Goal: Task Accomplishment & Management: Use online tool/utility

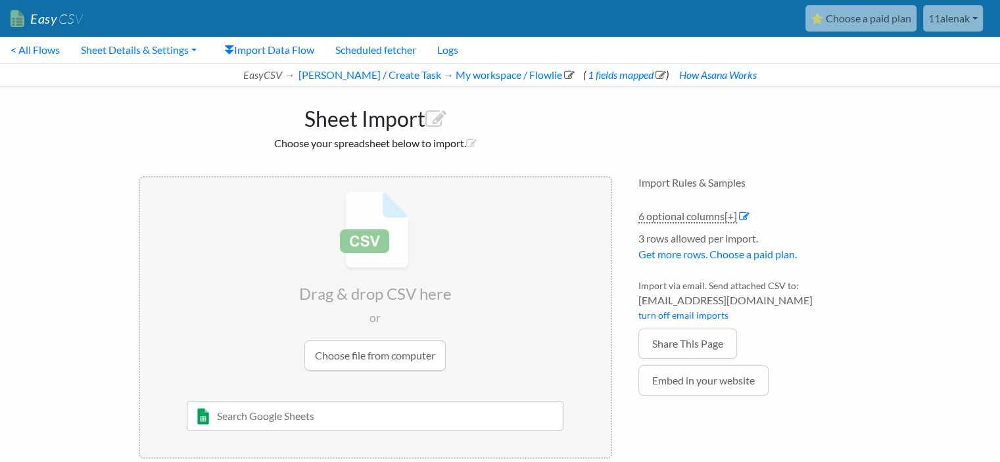
click at [347, 349] on input "file" at bounding box center [375, 281] width 471 height 207
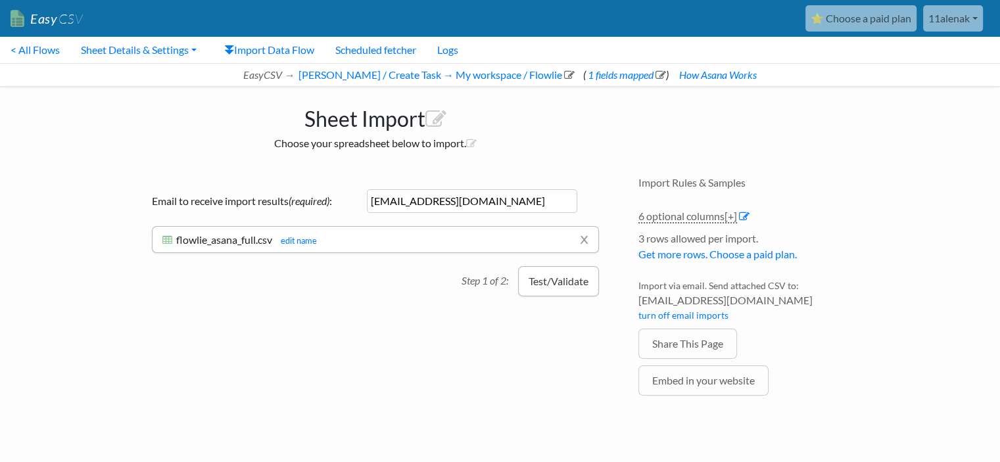
click at [547, 283] on button "Test/Validate" at bounding box center [558, 281] width 81 height 30
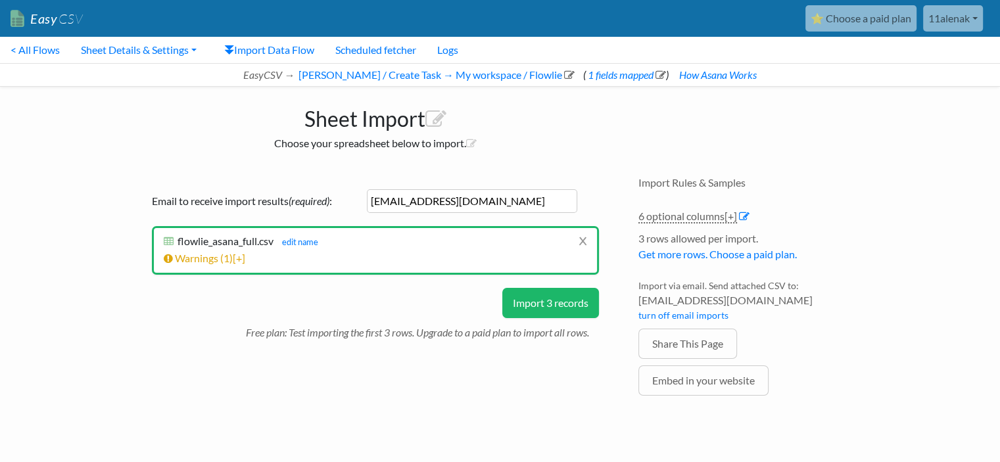
click at [520, 306] on button "Import 3 records" at bounding box center [550, 303] width 97 height 30
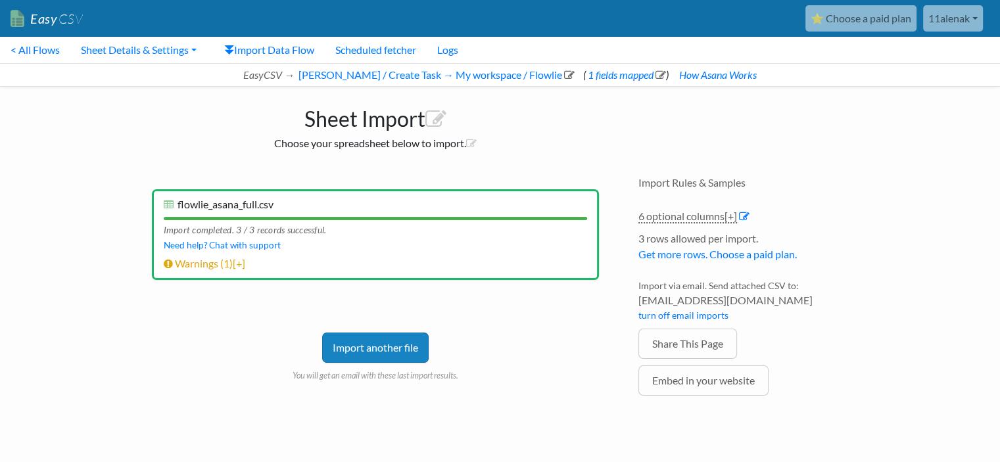
drag, startPoint x: 365, startPoint y: 261, endPoint x: 342, endPoint y: 257, distance: 23.4
click at [342, 257] on li "Warnings ( 1 ) [+] Row # Warning 4 Click the import button below to do a test i…" at bounding box center [376, 264] width 424 height 16
click at [366, 349] on link "Import another file" at bounding box center [375, 348] width 107 height 30
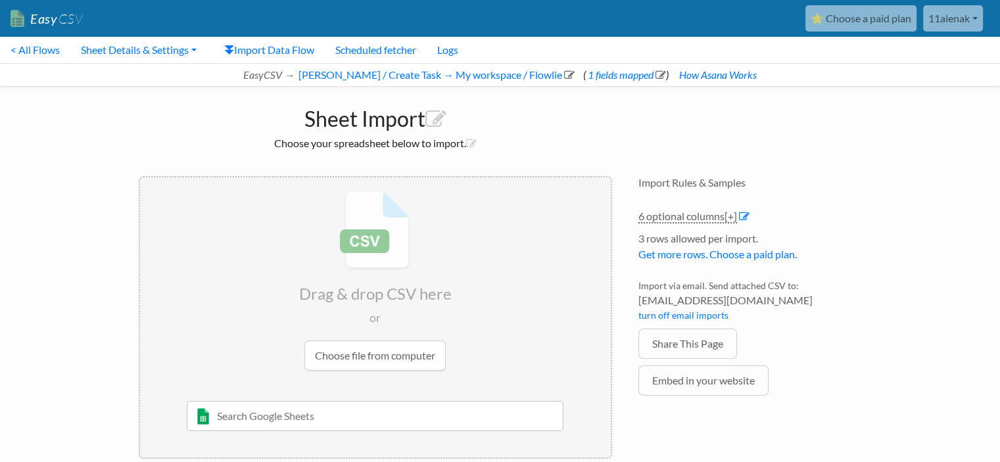
click at [366, 349] on input "file" at bounding box center [375, 281] width 471 height 207
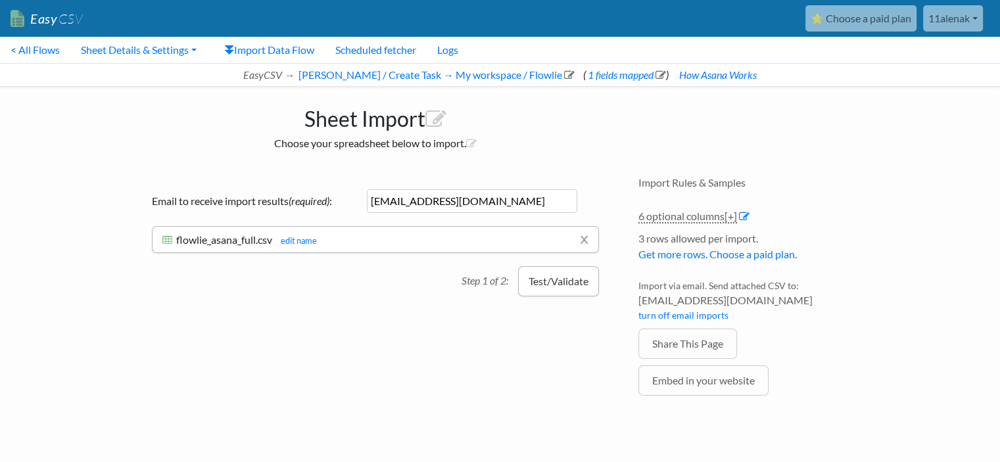
click at [534, 281] on button "Test/Validate" at bounding box center [558, 281] width 81 height 30
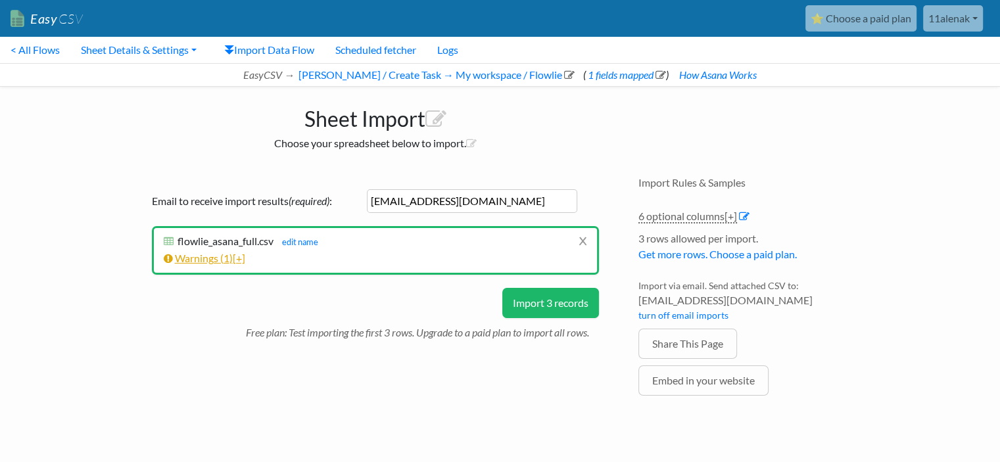
click at [218, 260] on link "Warnings ( 1 ) [+]" at bounding box center [205, 258] width 82 height 12
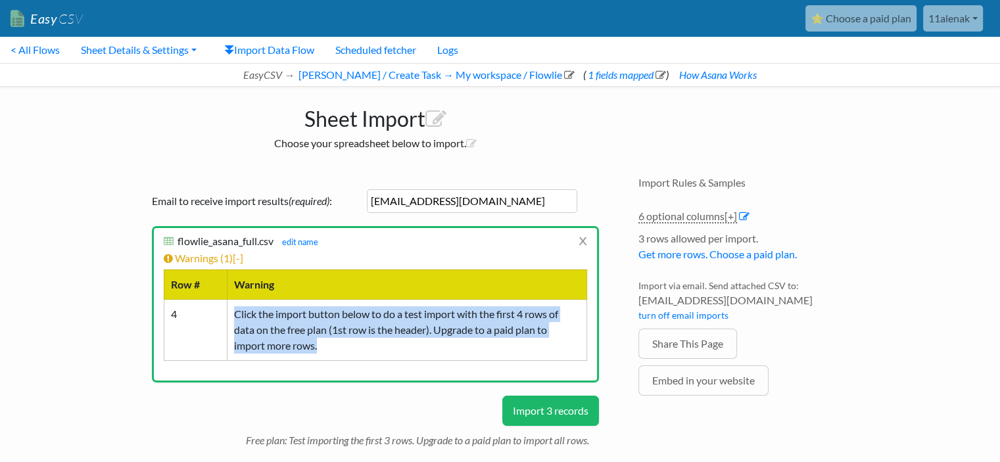
drag, startPoint x: 235, startPoint y: 313, endPoint x: 355, endPoint y: 356, distance: 127.7
click at [355, 357] on td "Click the import button below to do a test import with the first 4 rows of data…" at bounding box center [407, 329] width 360 height 61
click at [318, 351] on div at bounding box center [318, 351] width 0 height 0
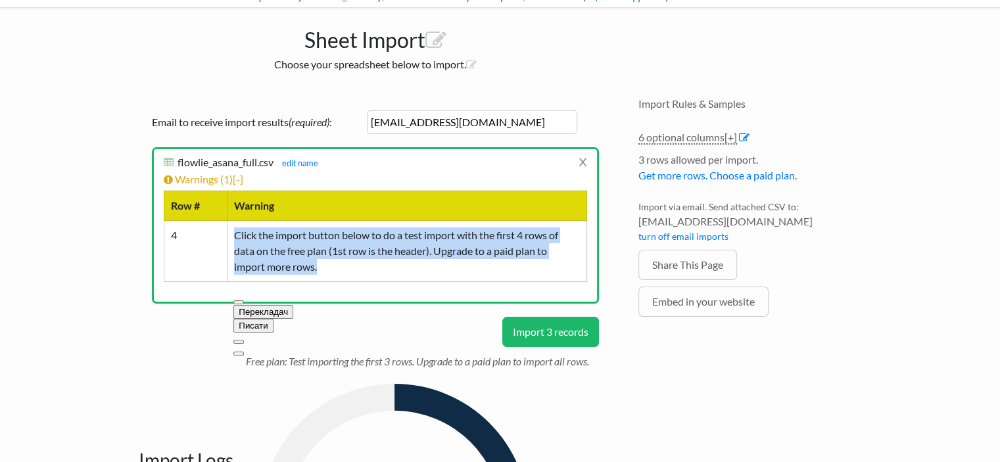
scroll to position [197, 0]
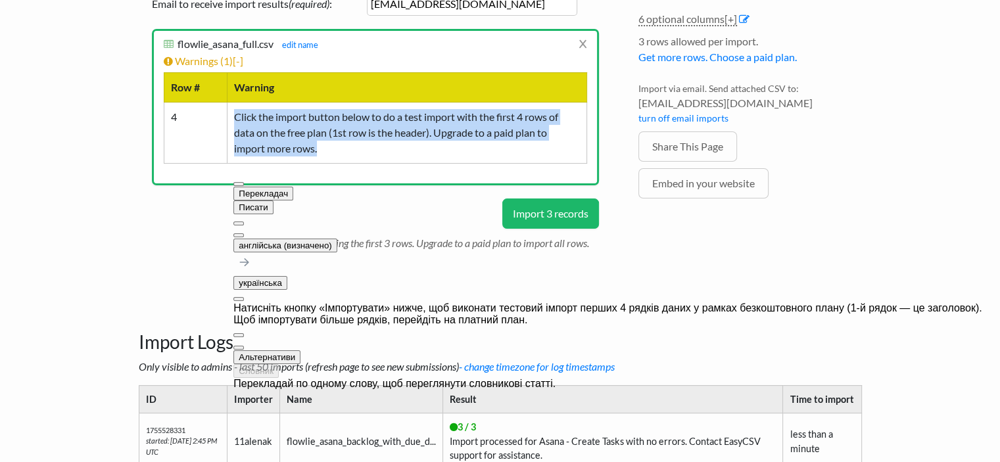
click at [352, 303] on div "Натисніть кнопку «Імпортувати» нижче, щоб виконати тестовий імпорт перших 4 ряд…" at bounding box center [616, 315] width 767 height 24
click at [322, 156] on td "Click the import button below to do a test import with the first 4 rows of data…" at bounding box center [407, 132] width 360 height 61
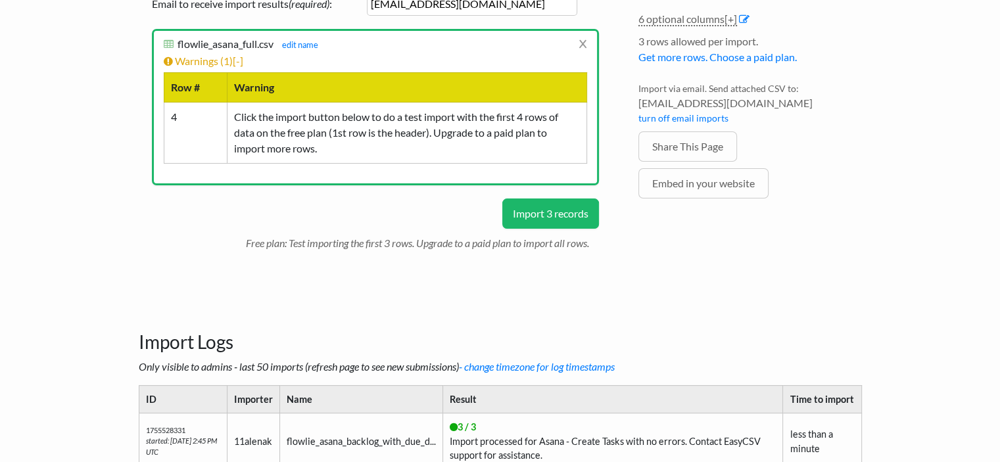
click at [546, 210] on button "Import 3 records" at bounding box center [550, 214] width 97 height 30
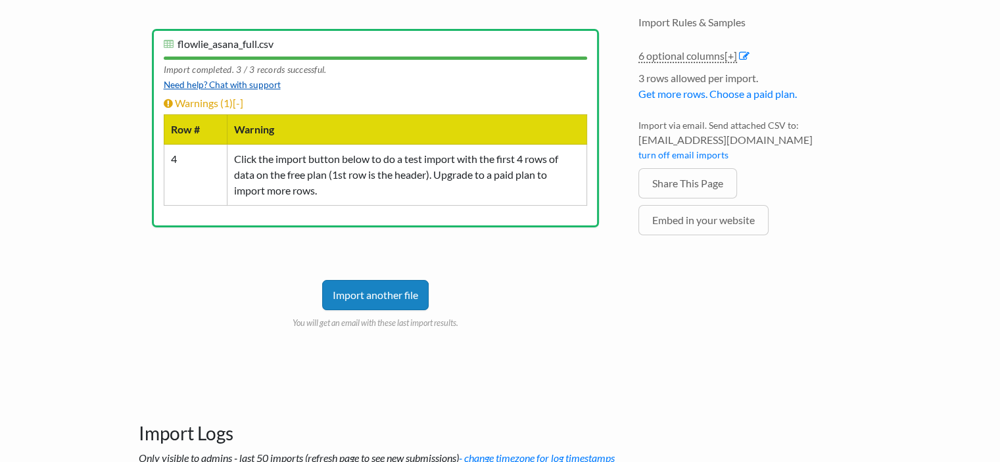
click at [201, 82] on link "Need help? Chat with support" at bounding box center [222, 85] width 117 height 11
click at [212, 103] on link "Warnings ( 1 ) [-]" at bounding box center [204, 103] width 80 height 12
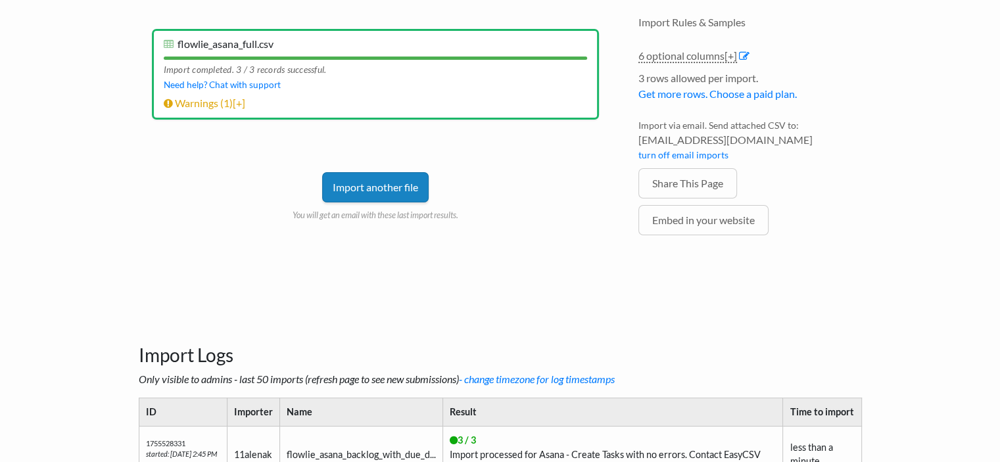
click at [378, 179] on link "Import another file" at bounding box center [375, 187] width 107 height 30
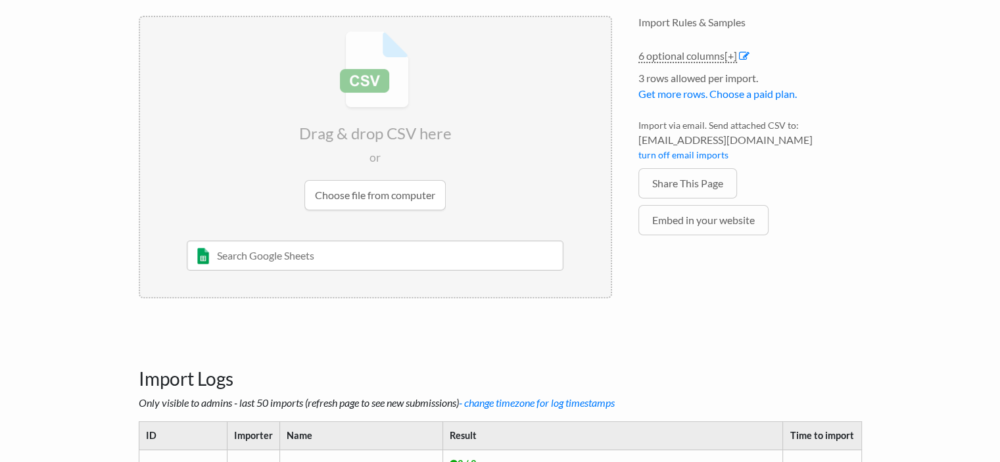
click at [372, 203] on input "file" at bounding box center [375, 120] width 471 height 207
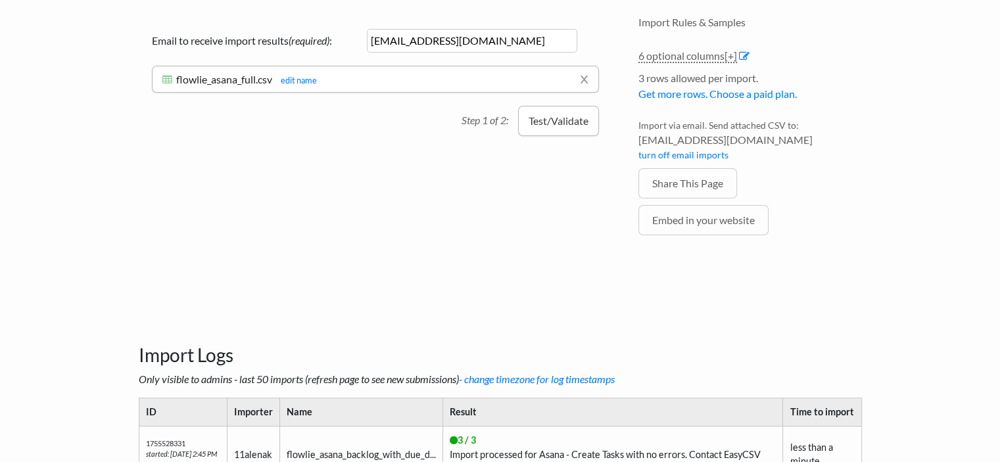
click at [559, 113] on button "Test/Validate" at bounding box center [558, 121] width 81 height 30
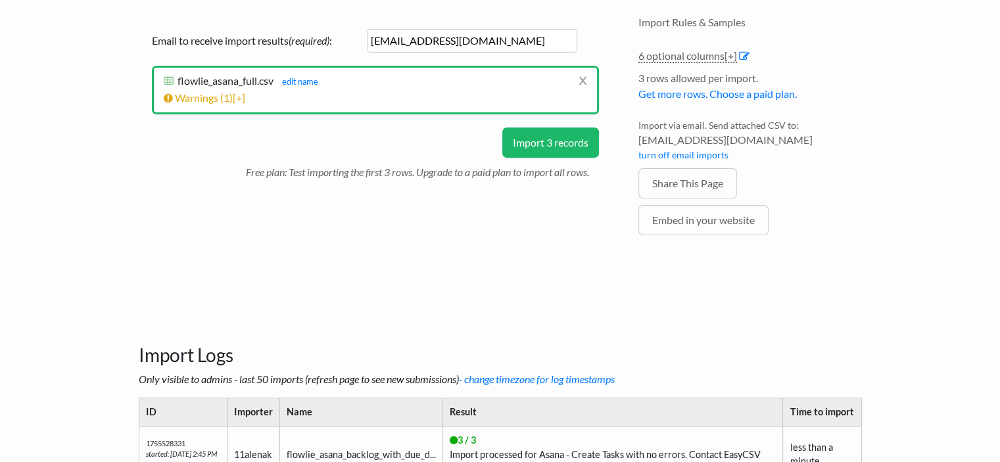
click at [552, 141] on button "Import 3 records" at bounding box center [550, 143] width 97 height 30
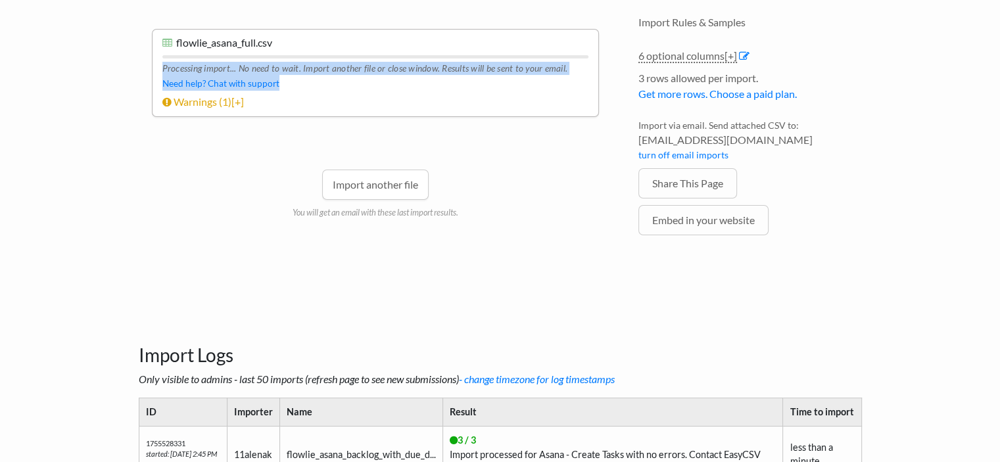
drag, startPoint x: 155, startPoint y: 68, endPoint x: 577, endPoint y: 86, distance: 422.6
click at [577, 86] on li "x flowlie_asana_full.csv flowlie_asana_full.csv edit name Processing import... …" at bounding box center [375, 73] width 447 height 89
click at [277, 89] on div at bounding box center [277, 89] width 0 height 0
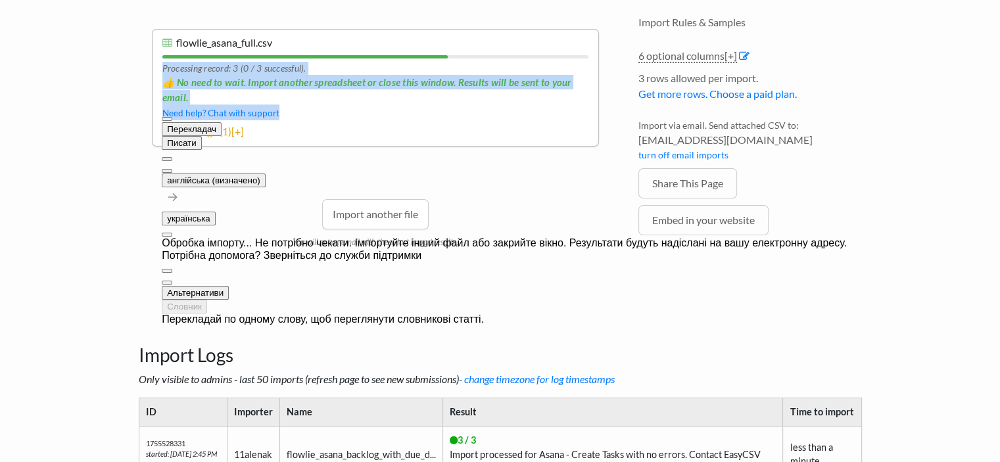
click at [381, 87] on span "👍 No need to wait. Import another spreadsheet or close this window. Results wil…" at bounding box center [375, 90] width 426 height 30
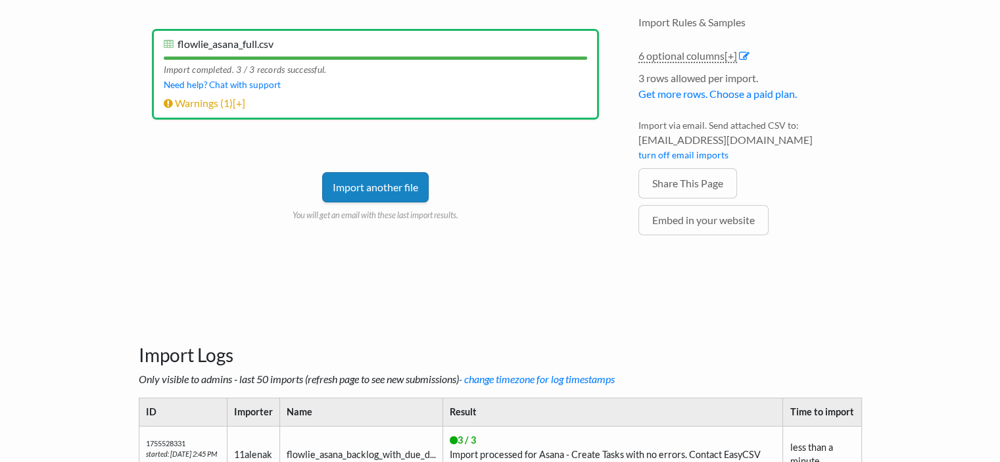
click at [376, 180] on link "Import another file" at bounding box center [375, 187] width 107 height 30
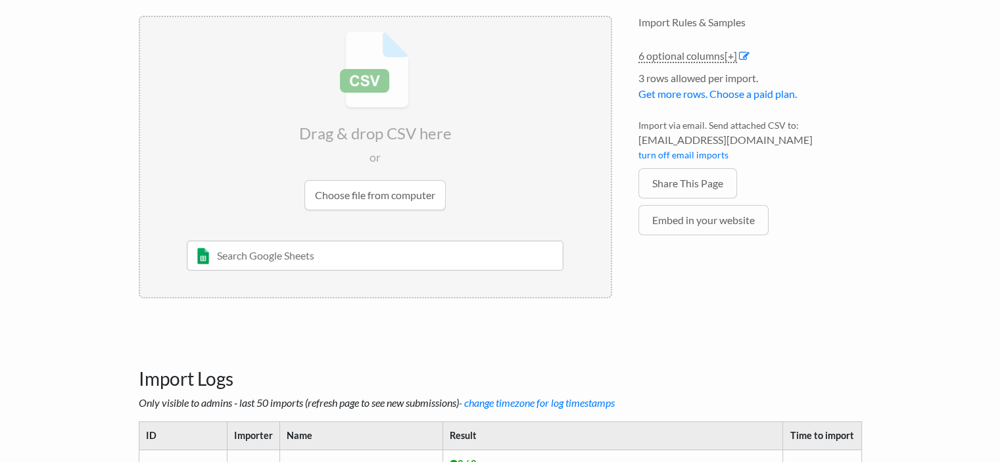
click at [376, 196] on input "file" at bounding box center [375, 120] width 471 height 207
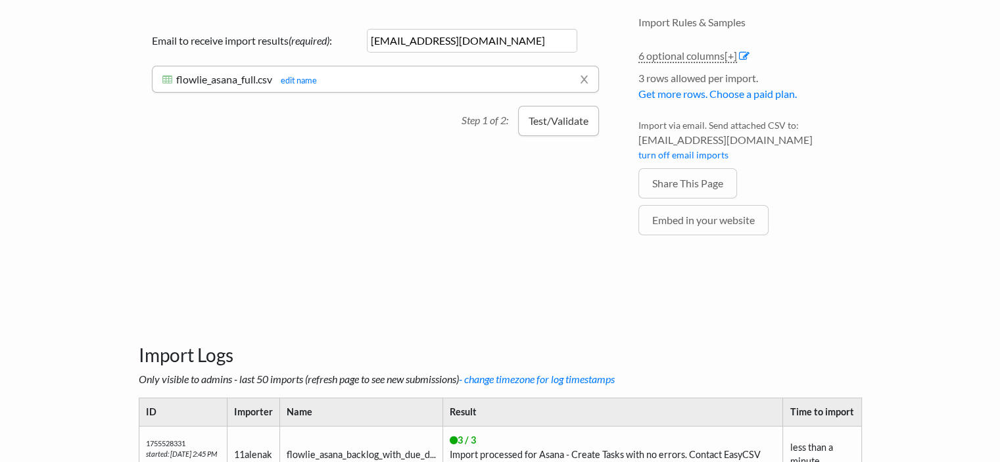
click at [556, 115] on button "Test/Validate" at bounding box center [558, 121] width 81 height 30
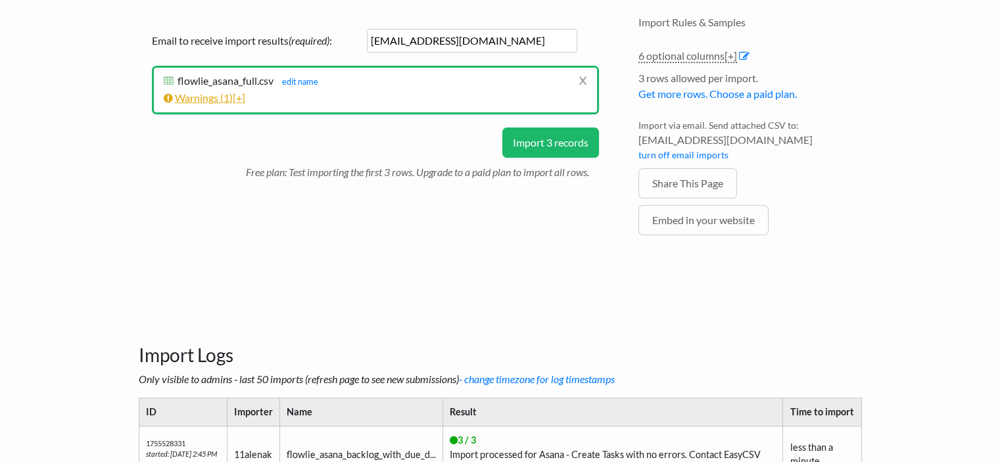
click at [234, 97] on link "Warnings ( 1 ) [+]" at bounding box center [205, 97] width 82 height 12
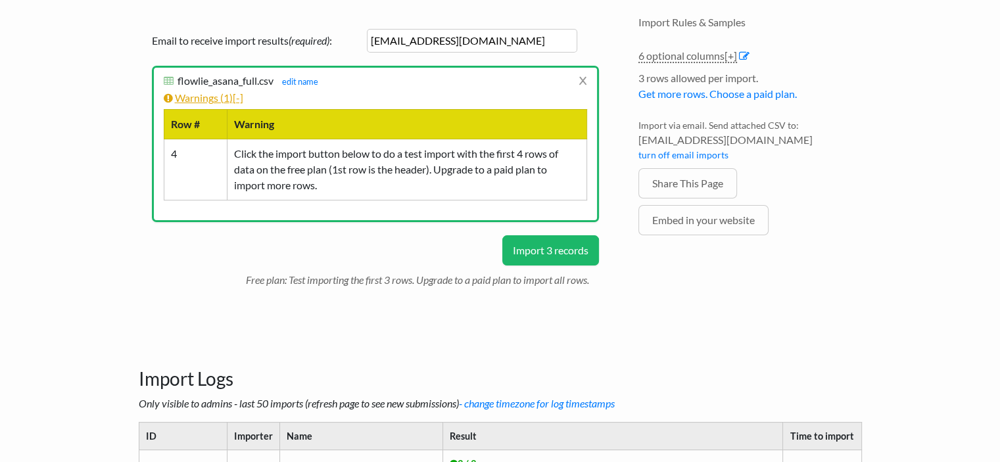
click at [234, 93] on link "Warnings ( 1 ) [-]" at bounding box center [204, 97] width 80 height 12
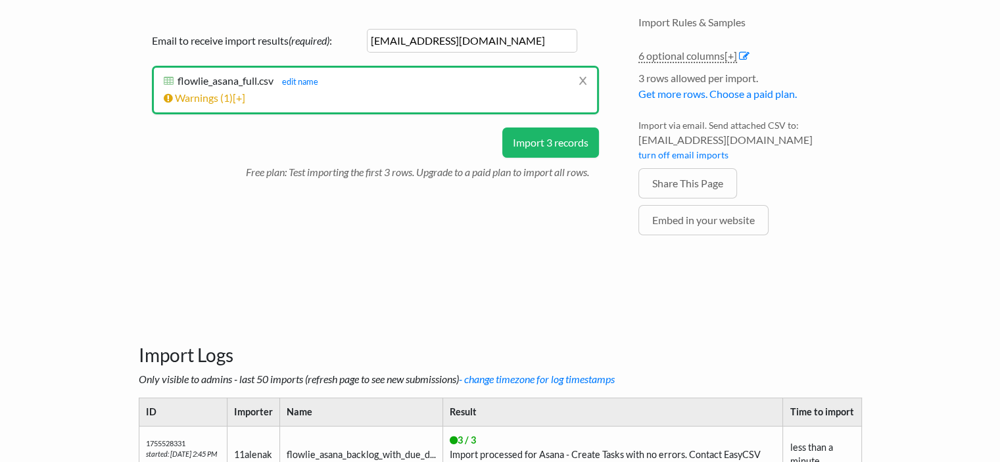
click at [526, 139] on button "Import 3 records" at bounding box center [550, 143] width 97 height 30
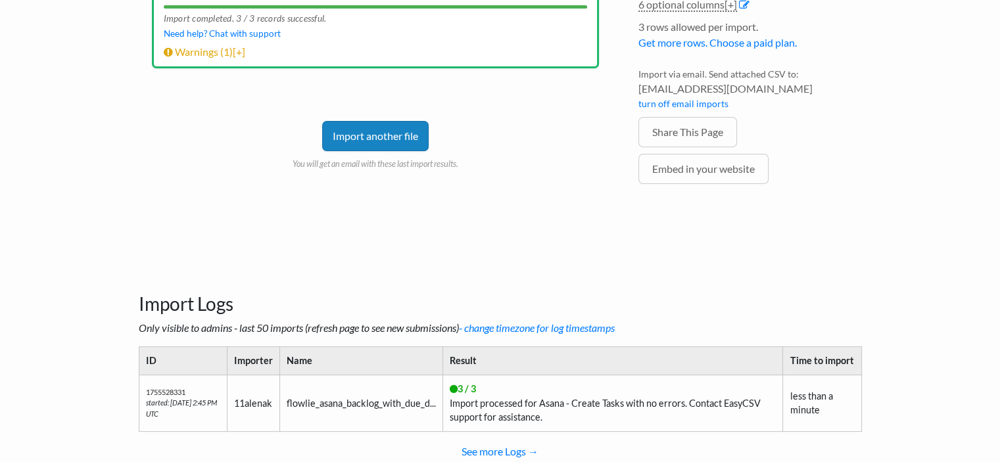
scroll to position [253, 0]
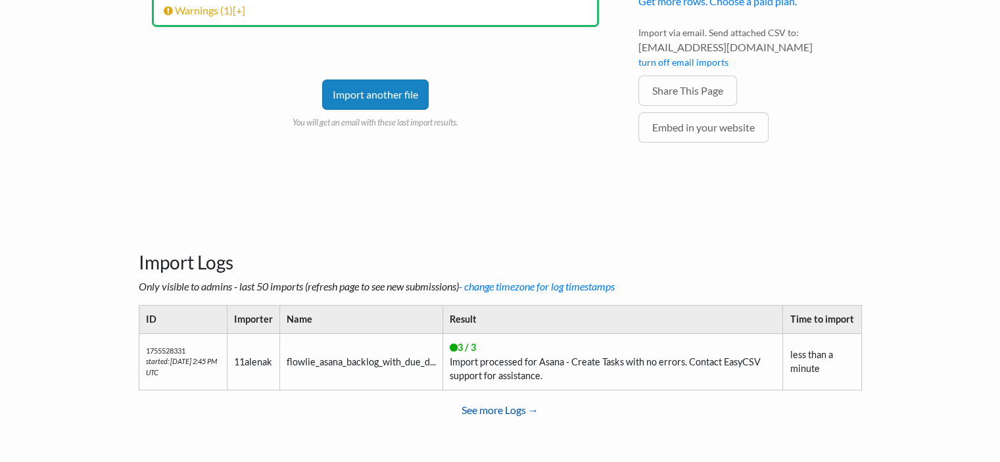
click at [508, 410] on link "See more Logs →" at bounding box center [500, 410] width 723 height 26
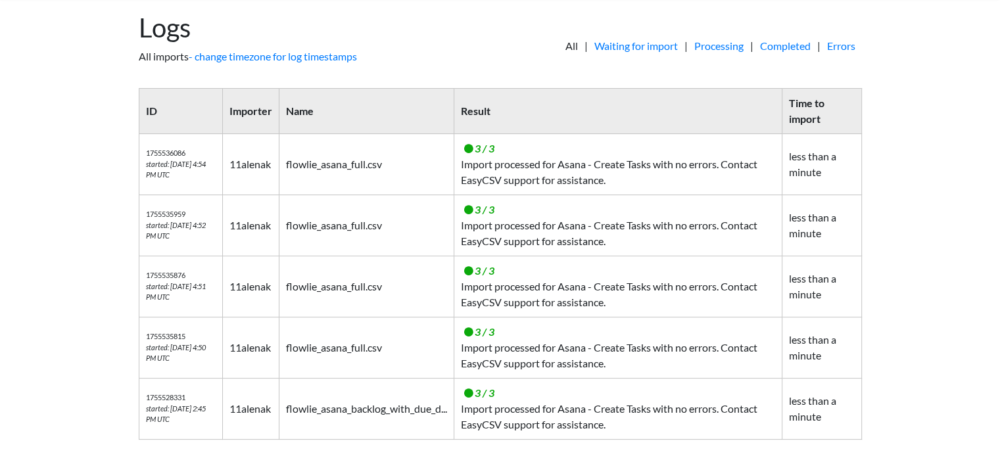
scroll to position [64, 0]
drag, startPoint x: 629, startPoint y: 176, endPoint x: 468, endPoint y: 160, distance: 161.2
click at [468, 160] on td "3 / 3 Import processed for Asana - Create Tasks with no errors. Contact EasyCSV…" at bounding box center [618, 164] width 328 height 61
click at [472, 138] on div at bounding box center [472, 138] width 0 height 0
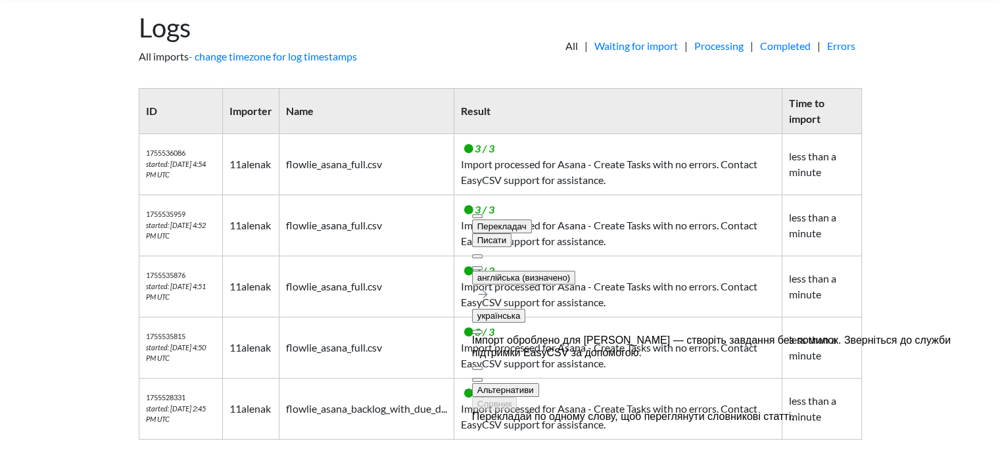
click at [923, 145] on body "Easy CSV ⭐ Choose a paid plan 11alenak 11alenak All Flows All CSV Generators Bu…" at bounding box center [500, 195] width 1000 height 518
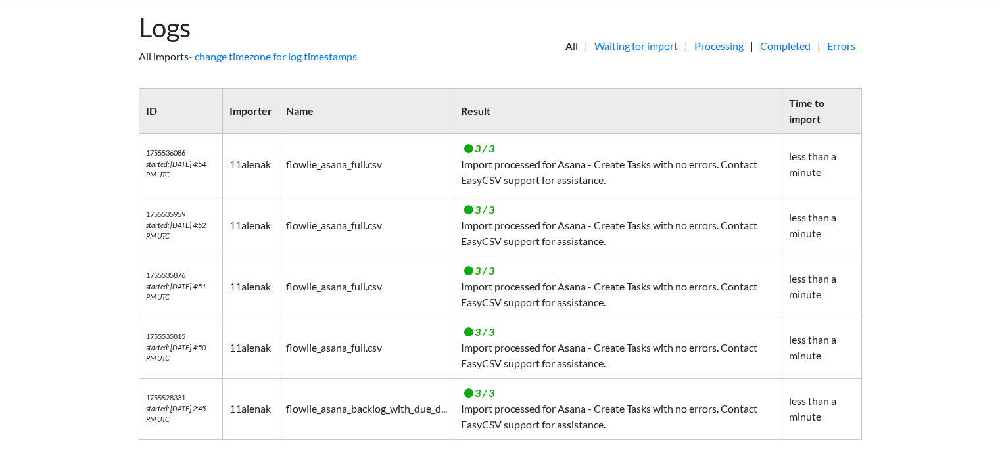
scroll to position [0, 0]
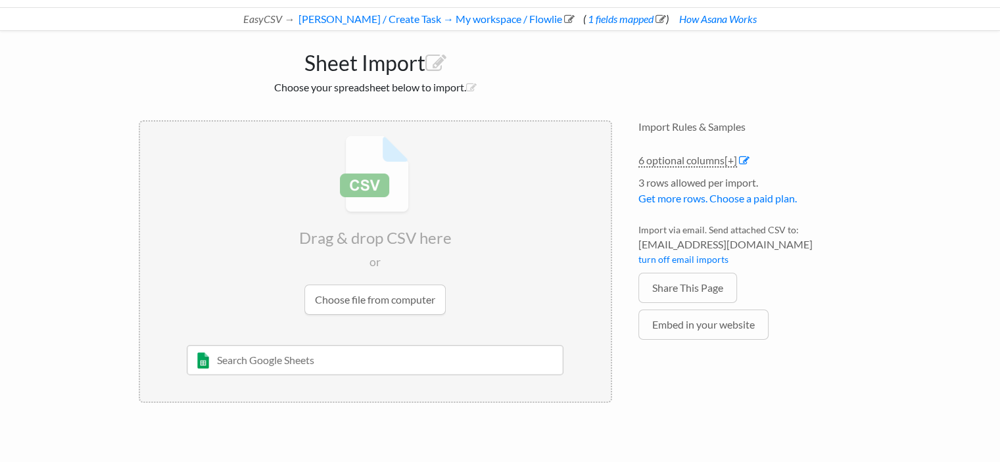
click at [344, 297] on input "file" at bounding box center [375, 225] width 471 height 207
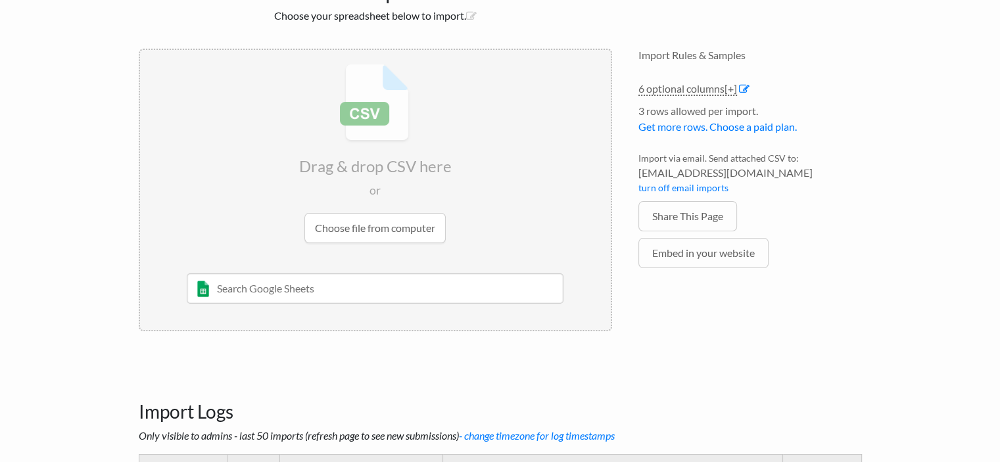
scroll to position [253, 0]
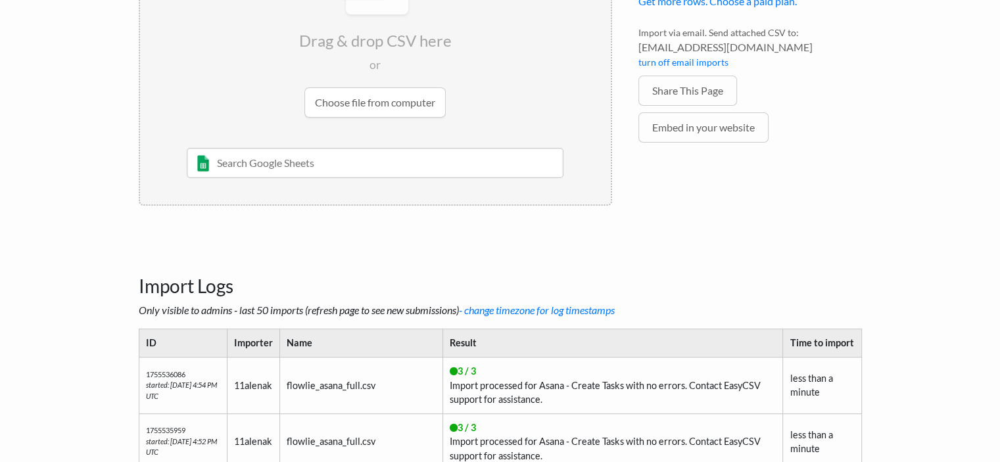
click at [363, 94] on input "file" at bounding box center [375, 27] width 471 height 207
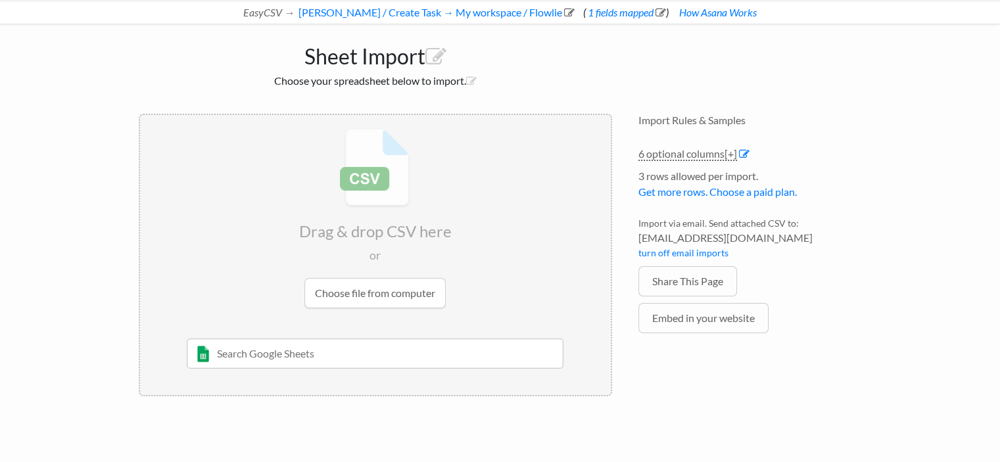
scroll to position [56, 0]
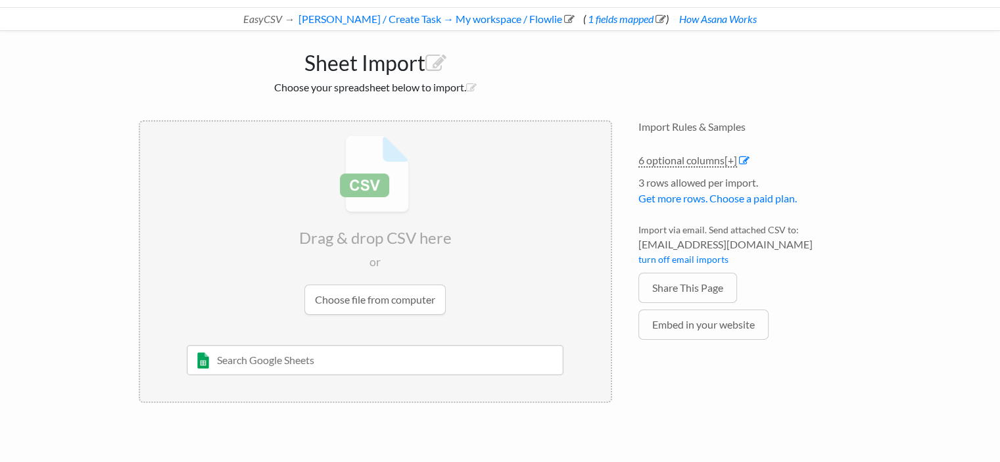
click at [387, 299] on input "file" at bounding box center [375, 225] width 471 height 207
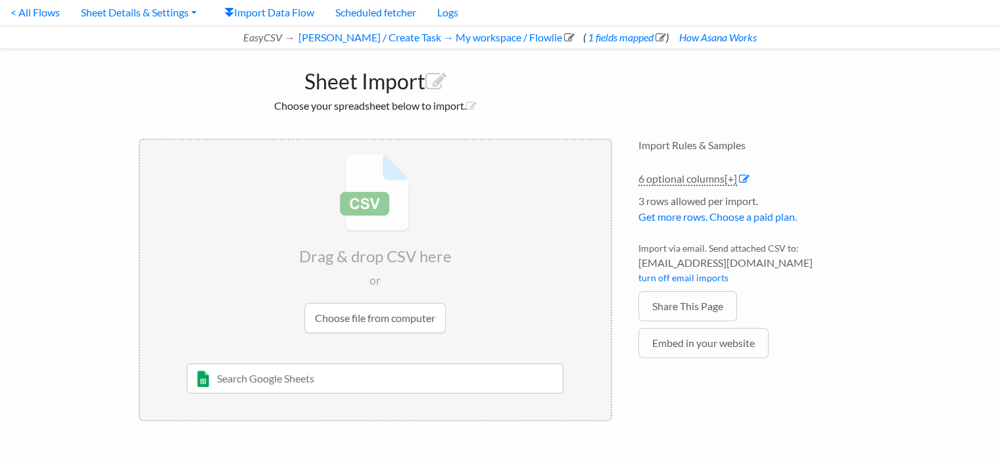
scroll to position [0, 0]
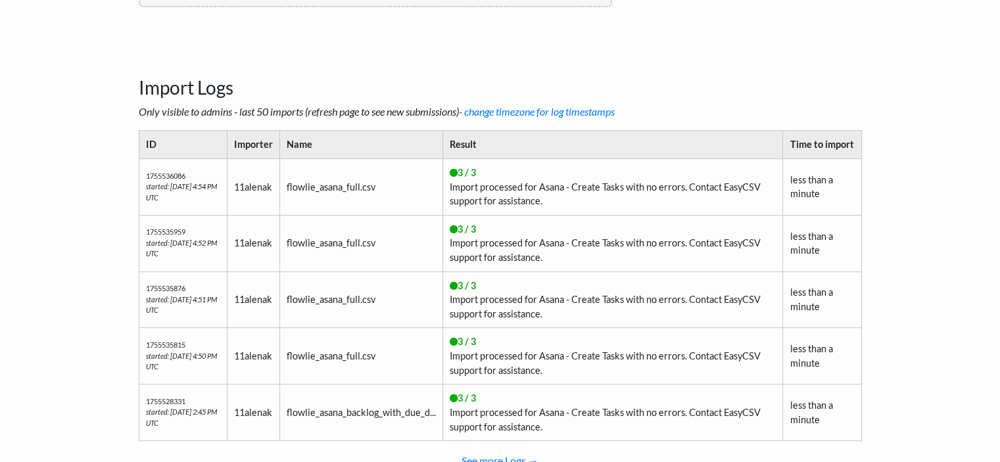
scroll to position [502, 0]
